Goal: Task Accomplishment & Management: Manage account settings

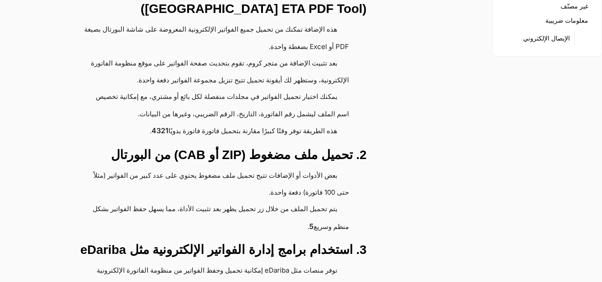
scroll to position [223, 0]
click at [115, 201] on li "يتم تحميل الملف من خلال زر تحميل يظهر بعد تثبيت الأداة، مما يسهل حفظ الفواتير ب…" at bounding box center [212, 218] width 273 height 34
click at [310, 218] on link "5" at bounding box center [311, 226] width 4 height 16
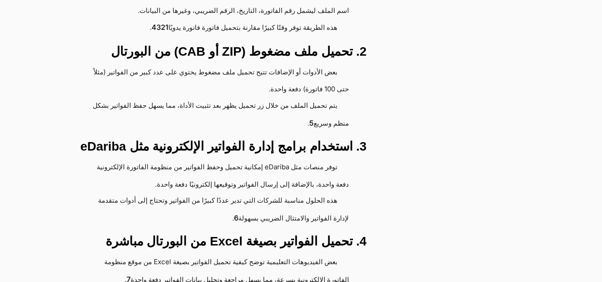
scroll to position [312, 0]
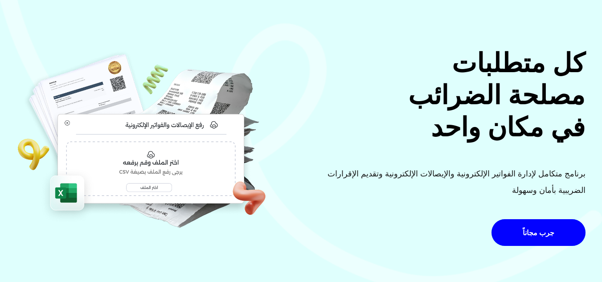
scroll to position [45, 0]
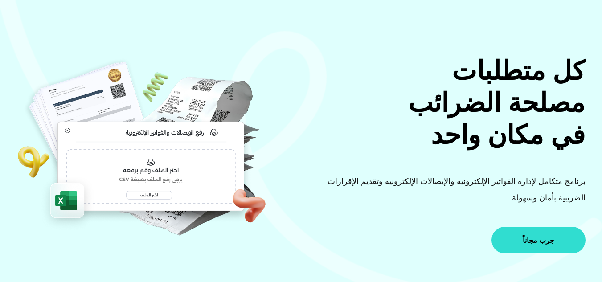
click at [530, 237] on span "جرب مجاناً" at bounding box center [539, 240] width 32 height 7
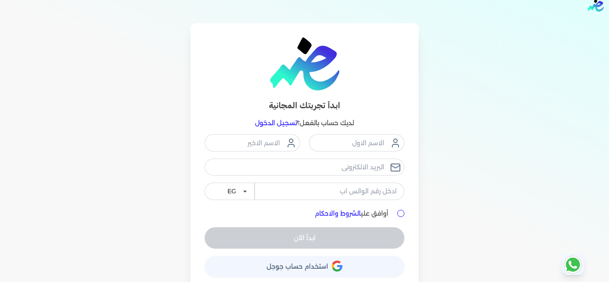
scroll to position [22, 0]
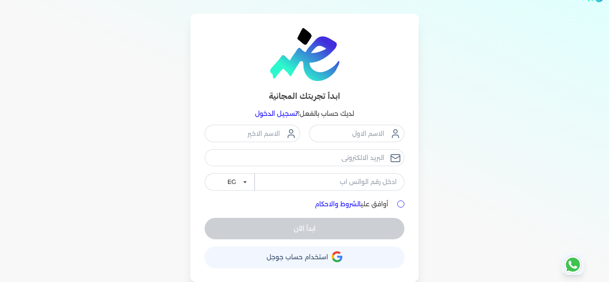
click at [320, 254] on span "استخدام حساب جوجل" at bounding box center [298, 257] width 62 height 6
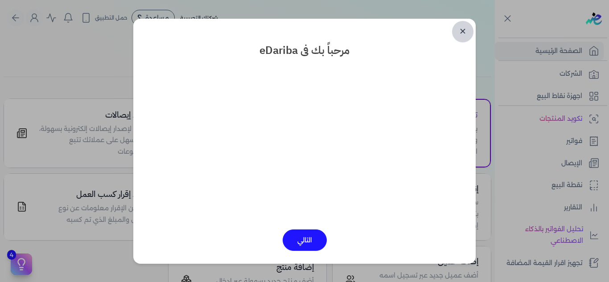
click at [459, 34] on link "✕" at bounding box center [462, 31] width 21 height 21
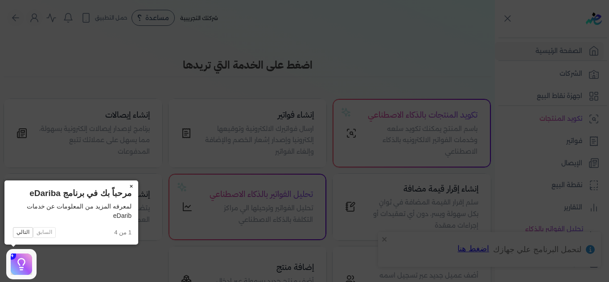
click at [127, 184] on button "×" at bounding box center [131, 187] width 14 height 12
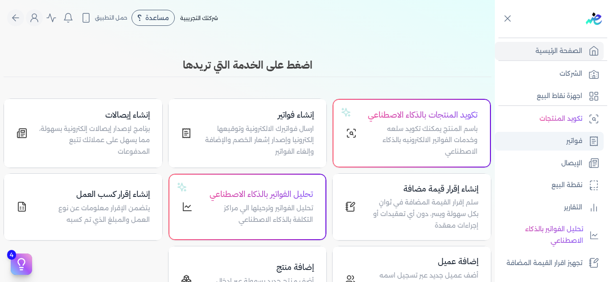
click at [591, 143] on icon at bounding box center [594, 141] width 11 height 11
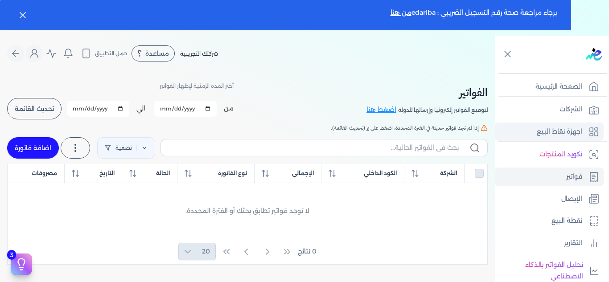
click at [567, 131] on p "اجهزة نقاط البيع" at bounding box center [559, 132] width 45 height 12
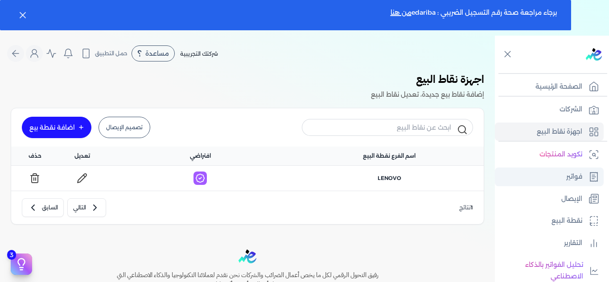
click at [573, 177] on p "فواتير" at bounding box center [574, 177] width 16 height 12
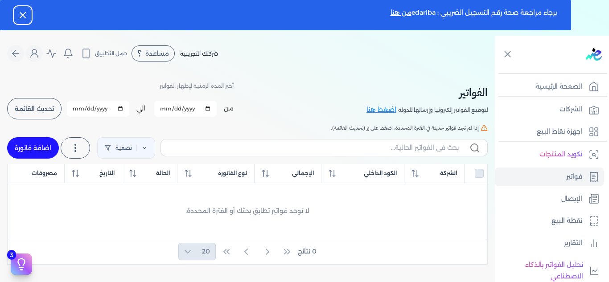
click at [23, 12] on icon "button" at bounding box center [22, 15] width 11 height 11
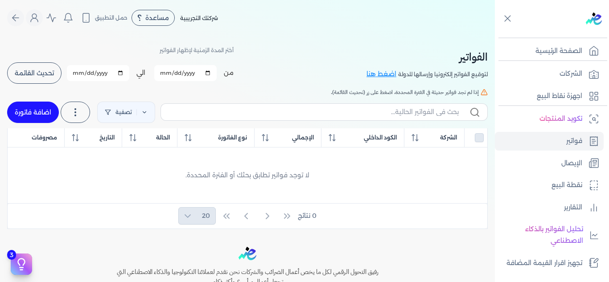
click at [508, 19] on icon at bounding box center [507, 18] width 11 height 11
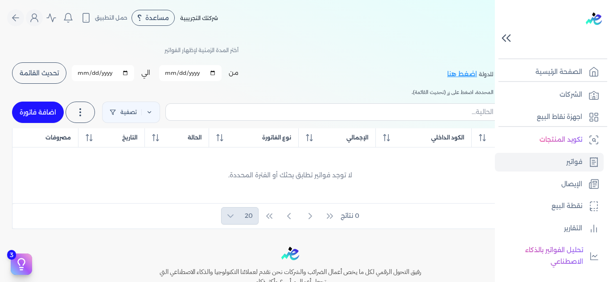
click at [504, 40] on icon at bounding box center [504, 38] width 3 height 7
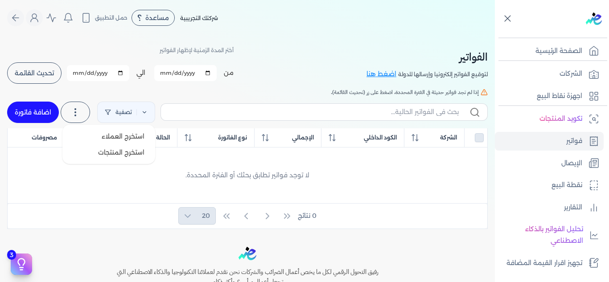
click at [74, 111] on icon at bounding box center [75, 112] width 11 height 11
click at [195, 93] on h5 "إذا لم تجد فواتير حديثة في الفترة المحددة، اضغط على زر (تحديث القائمة)." at bounding box center [247, 92] width 481 height 8
click at [39, 19] on icon "Global" at bounding box center [34, 17] width 11 height 11
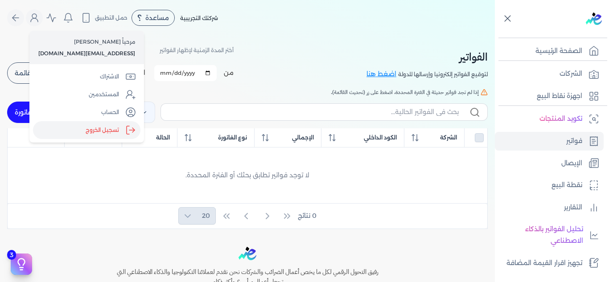
click at [117, 128] on label "تسجيل الخروج" at bounding box center [86, 130] width 107 height 18
click at [495, 36] on input "Close" at bounding box center [495, 36] width 0 height 0
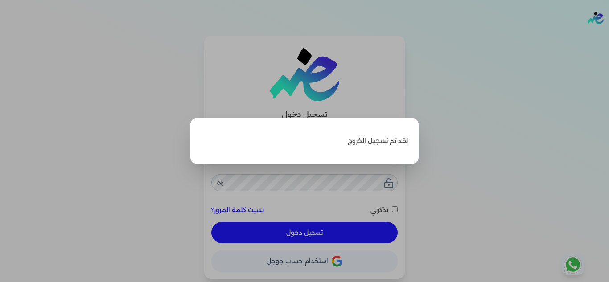
click at [433, 186] on label "Close" at bounding box center [304, 141] width 609 height 282
click at [609, 36] on input "Close" at bounding box center [609, 36] width 0 height 0
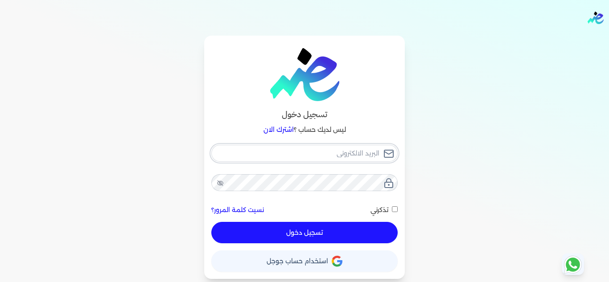
click at [331, 159] on input "email" at bounding box center [304, 153] width 186 height 17
paste input "[EMAIL_ADDRESS][DOMAIN_NAME]"
type input "[EMAIL_ADDRESS][DOMAIN_NAME]"
checkbox input "false"
type input "[EMAIL_ADDRESS][DOMAIN_NAME]"
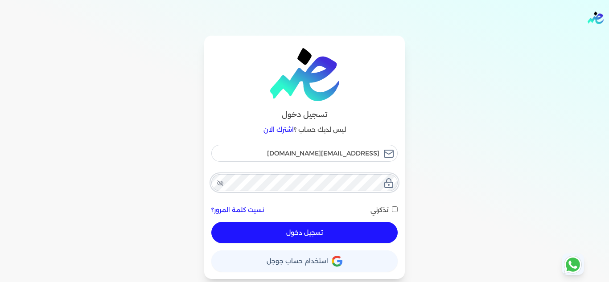
click at [211, 222] on button "تسجيل دخول" at bounding box center [304, 232] width 186 height 21
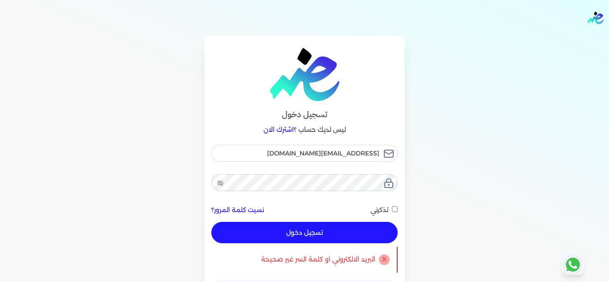
click at [341, 238] on button "تسجيل دخول" at bounding box center [304, 232] width 186 height 21
click at [338, 235] on button "تسجيل دخول" at bounding box center [304, 232] width 186 height 21
checkbox input "false"
